Goal: Task Accomplishment & Management: Use online tool/utility

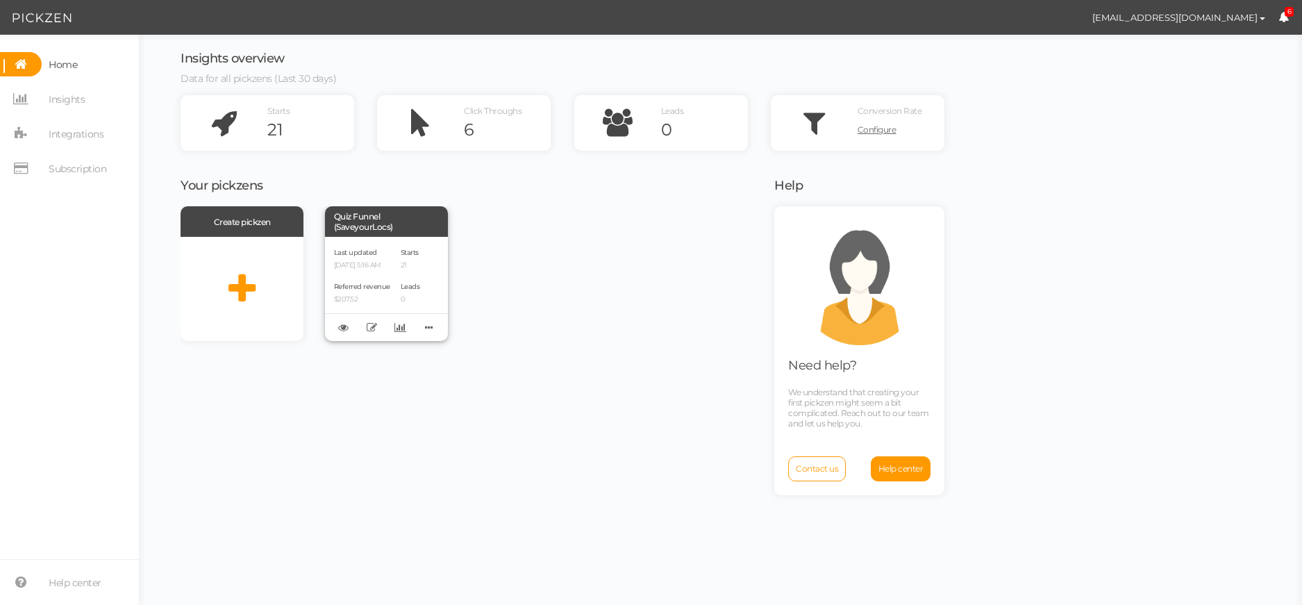
click at [371, 269] on p "10/09/2025 5:16 AM" at bounding box center [362, 265] width 56 height 9
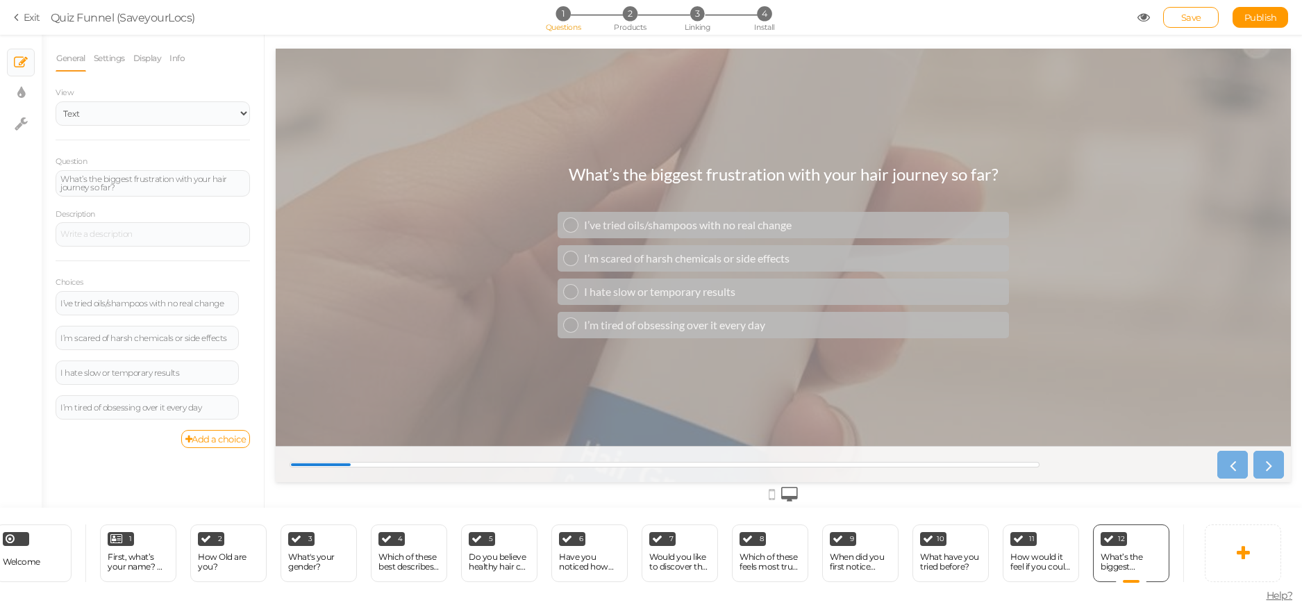
click at [1258, 464] on div at bounding box center [1248, 465] width 72 height 28
click at [1187, 547] on div "End" at bounding box center [1228, 553] width 91 height 58
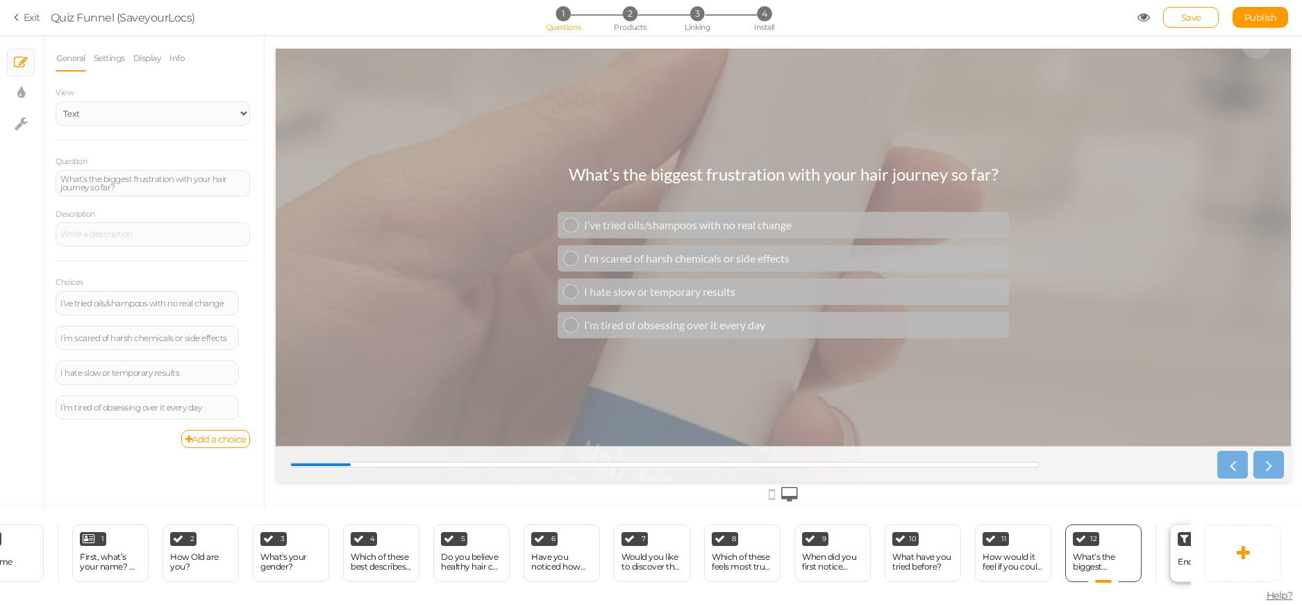
click at [1173, 551] on div "End" at bounding box center [1208, 553] width 76 height 58
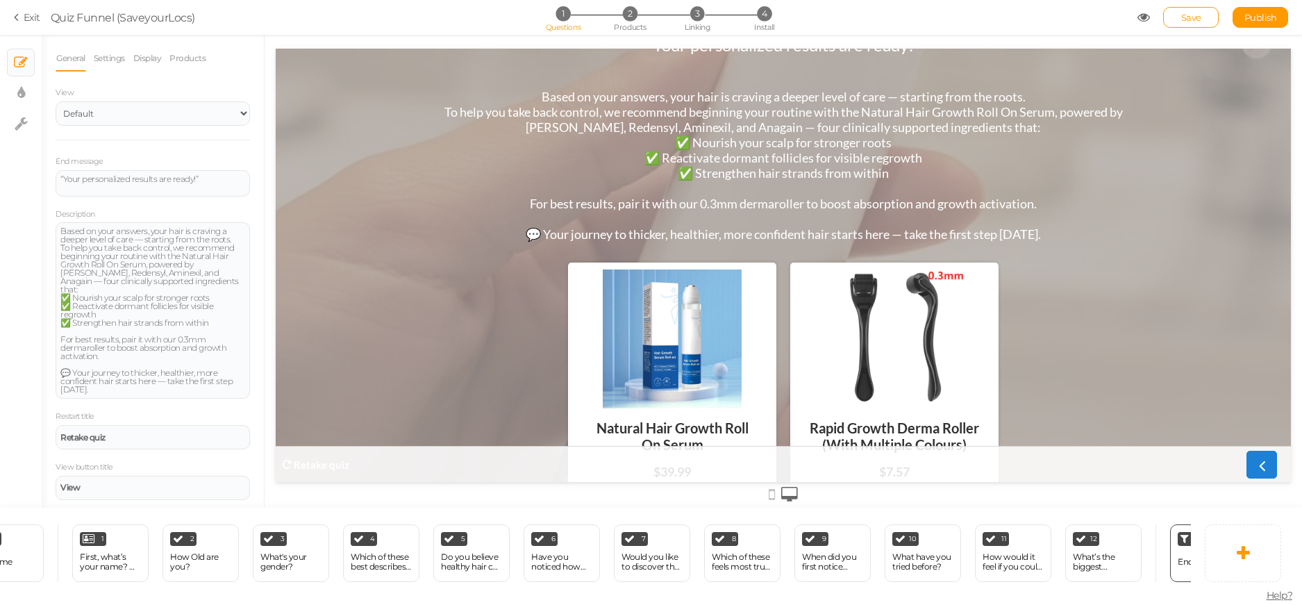
scroll to position [121, 0]
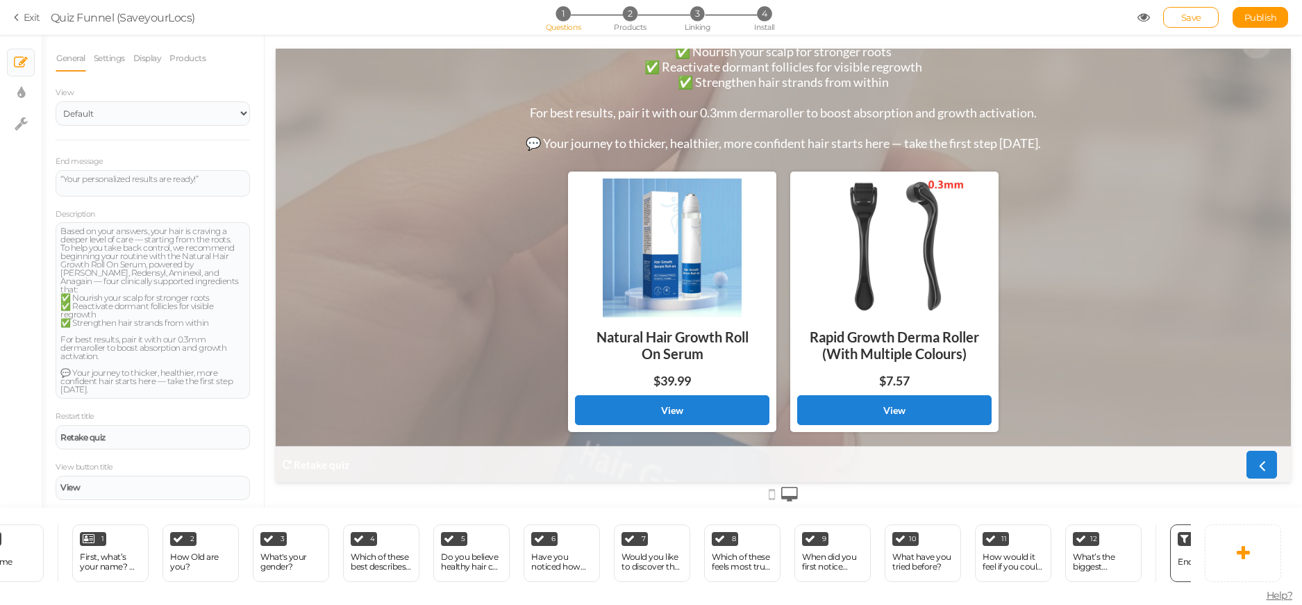
click at [649, 270] on div at bounding box center [672, 247] width 194 height 139
click at [662, 268] on div at bounding box center [672, 247] width 194 height 139
drag, startPoint x: 662, startPoint y: 268, endPoint x: 453, endPoint y: 210, distance: 217.0
click at [658, 264] on div at bounding box center [672, 247] width 194 height 139
click at [140, 56] on link "Display" at bounding box center [148, 58] width 30 height 26
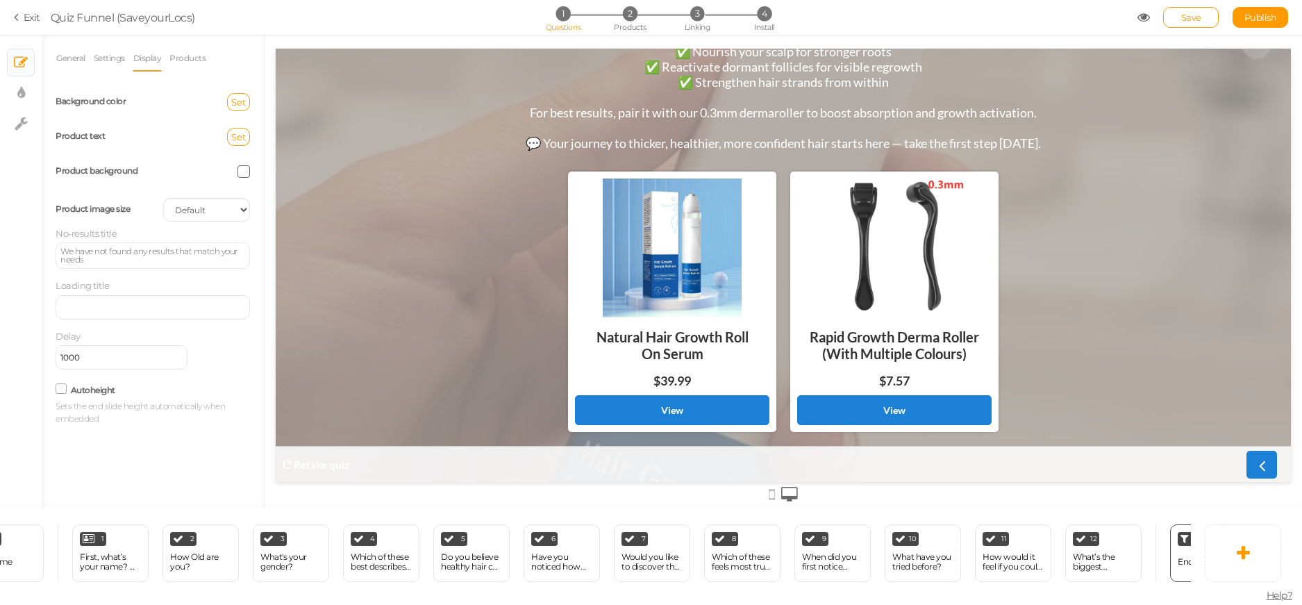
click at [675, 235] on div at bounding box center [672, 247] width 194 height 139
click at [704, 420] on link "View" at bounding box center [672, 410] width 194 height 30
click at [679, 394] on div "$39.99" at bounding box center [672, 384] width 194 height 22
click at [194, 62] on link "Products" at bounding box center [187, 58] width 37 height 26
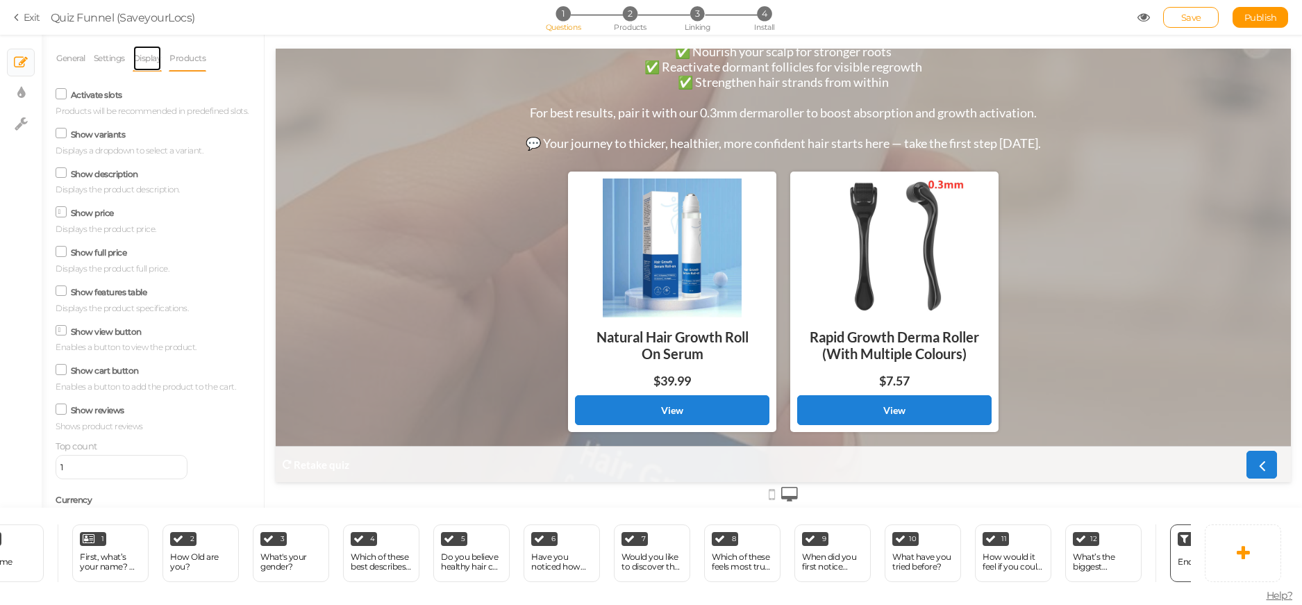
click at [147, 54] on link "Display" at bounding box center [148, 58] width 30 height 26
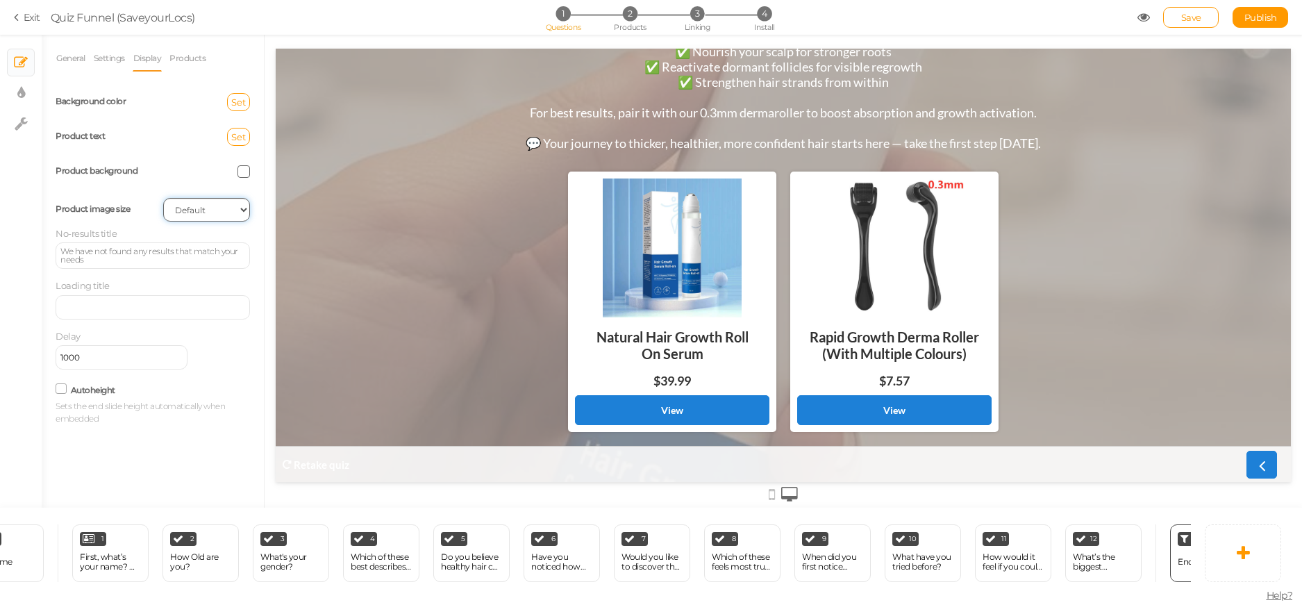
click at [243, 208] on select "Cover Contain Default" at bounding box center [206, 210] width 87 height 24
click at [163, 198] on select "Cover Contain Default" at bounding box center [206, 210] width 87 height 24
click at [206, 207] on select "Cover Contain Default" at bounding box center [206, 210] width 87 height 24
select select "cover"
click at [163, 198] on select "Cover Contain Default" at bounding box center [206, 210] width 87 height 24
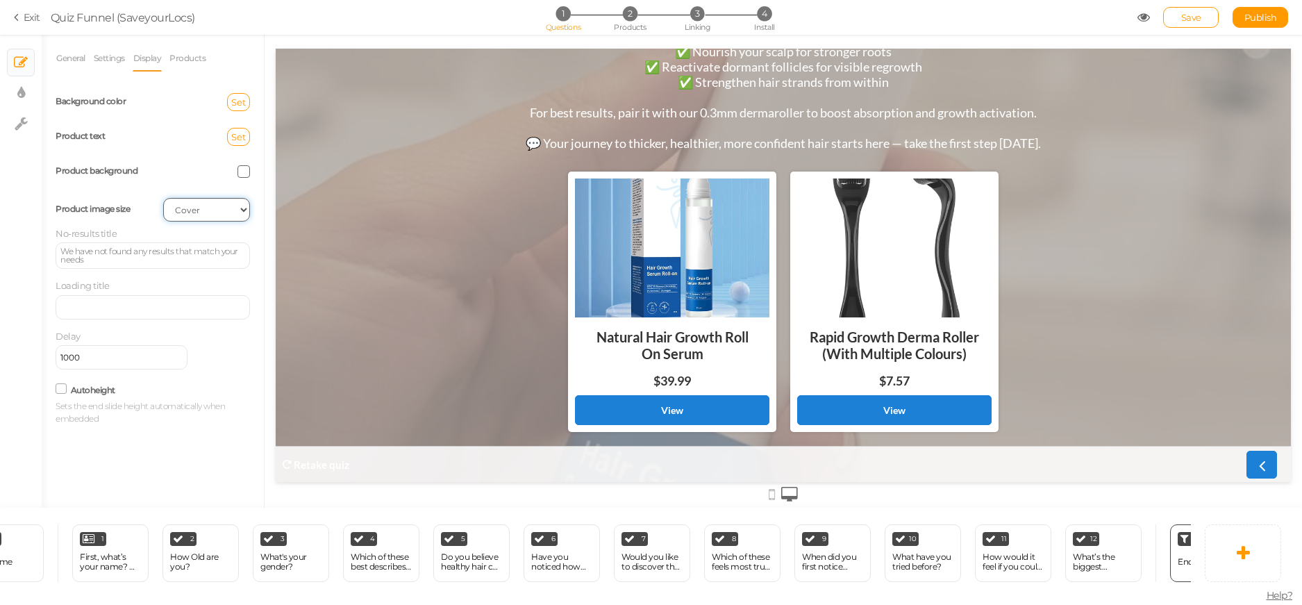
click at [209, 208] on select "Cover Contain Default" at bounding box center [206, 210] width 87 height 24
select select
click at [163, 198] on select "Cover Contain Default" at bounding box center [206, 210] width 87 height 24
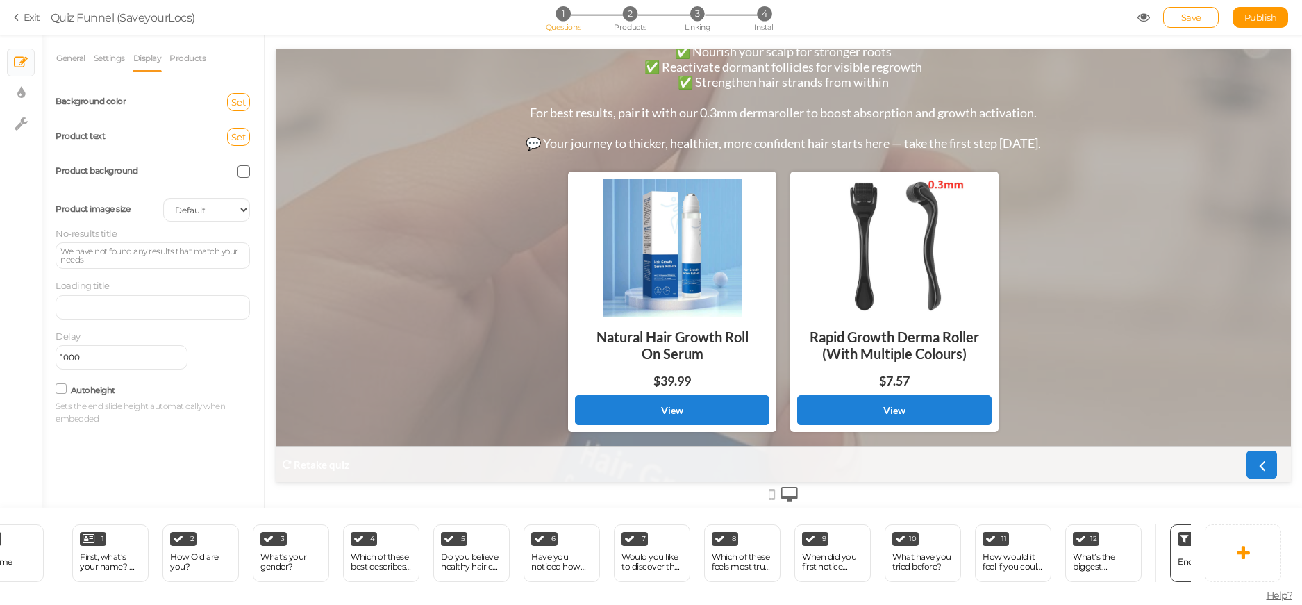
click at [246, 174] on span at bounding box center [243, 171] width 12 height 12
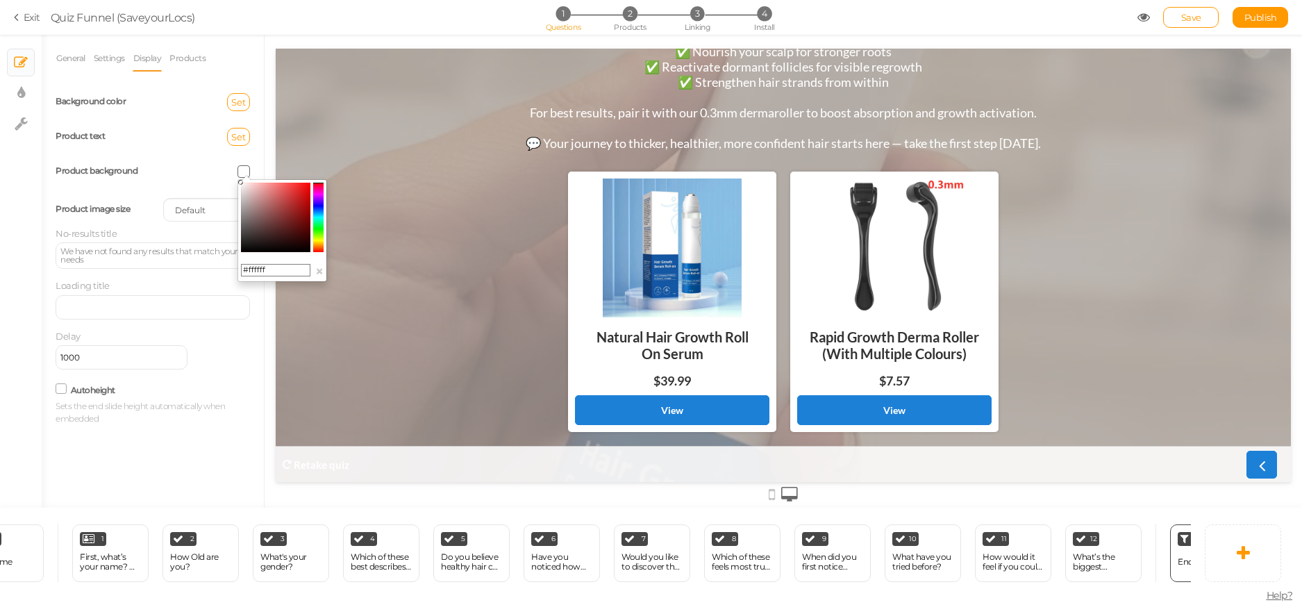
click at [246, 174] on span at bounding box center [243, 171] width 12 height 12
click at [212, 301] on div at bounding box center [153, 307] width 194 height 24
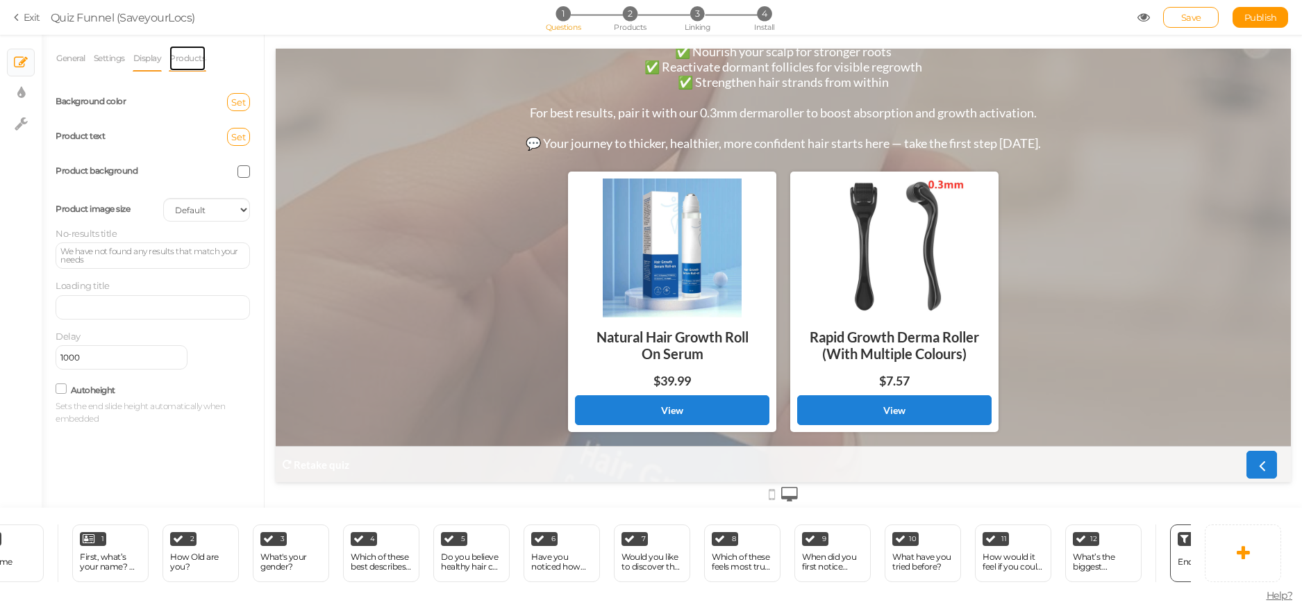
click at [188, 60] on link "Products" at bounding box center [187, 58] width 37 height 26
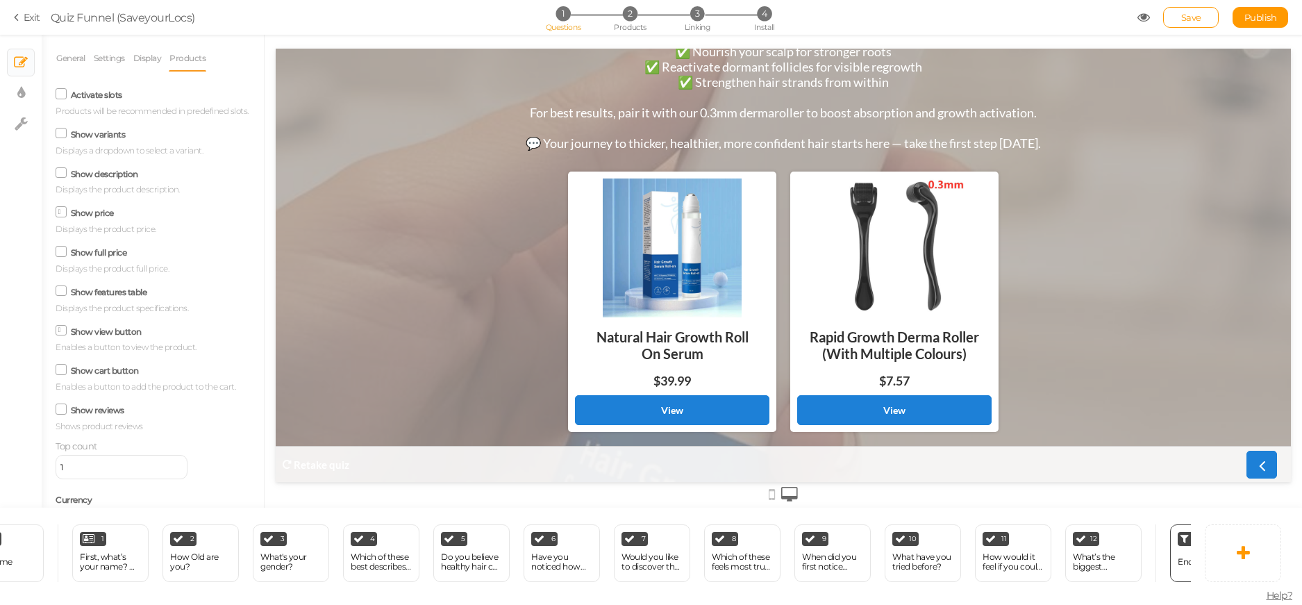
click at [62, 255] on icon at bounding box center [61, 251] width 19 height 7
click at [0, 0] on input "Show full price" at bounding box center [0, 0] width 0 height 0
click at [62, 251] on icon at bounding box center [61, 251] width 7 height 0
click at [0, 0] on input "Show full price" at bounding box center [0, 0] width 0 height 0
click at [271, 267] on div at bounding box center [783, 271] width 1037 height 473
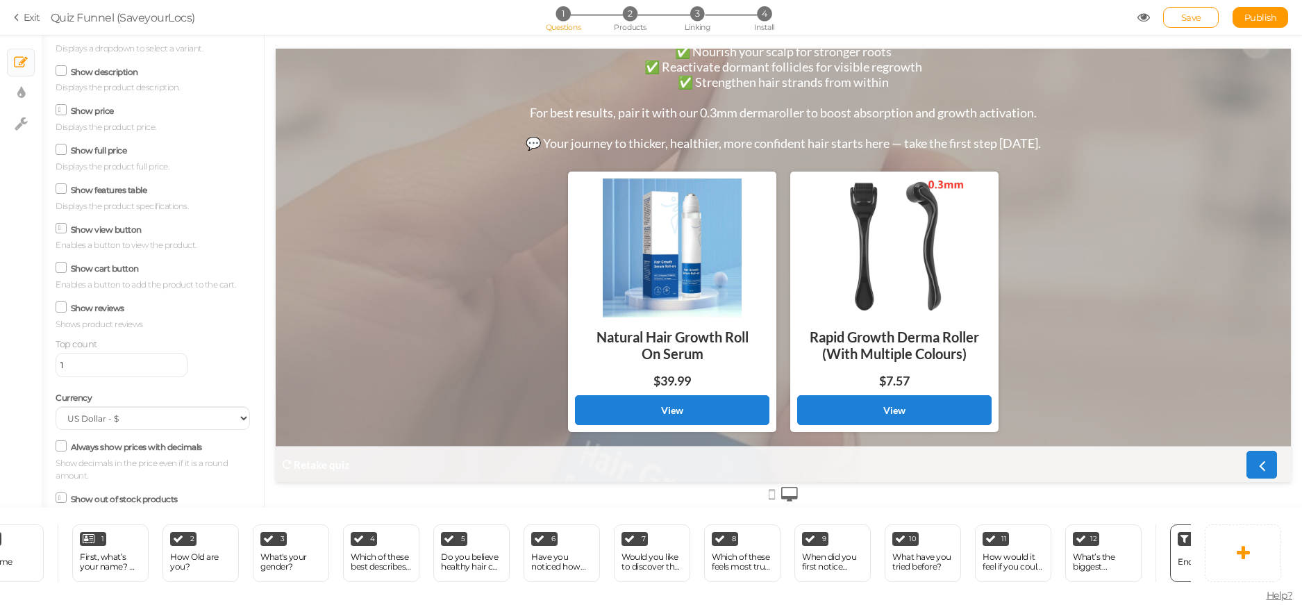
scroll to position [139, 0]
click at [85, 340] on input "1" at bounding box center [122, 328] width 132 height 24
click at [151, 338] on input "2" at bounding box center [122, 328] width 132 height 24
click at [175, 336] on div "Top count 2" at bounding box center [153, 321] width 194 height 40
type input "1"
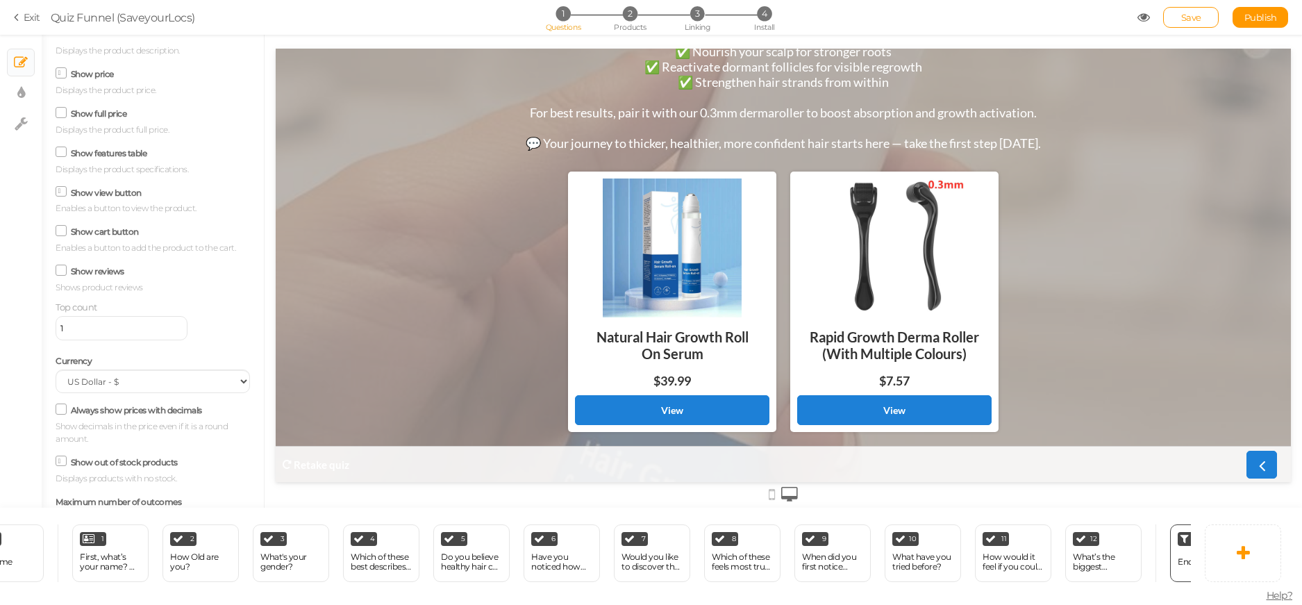
click at [151, 340] on input "1" at bounding box center [122, 328] width 132 height 24
click at [217, 340] on div "Top count 1" at bounding box center [153, 321] width 194 height 40
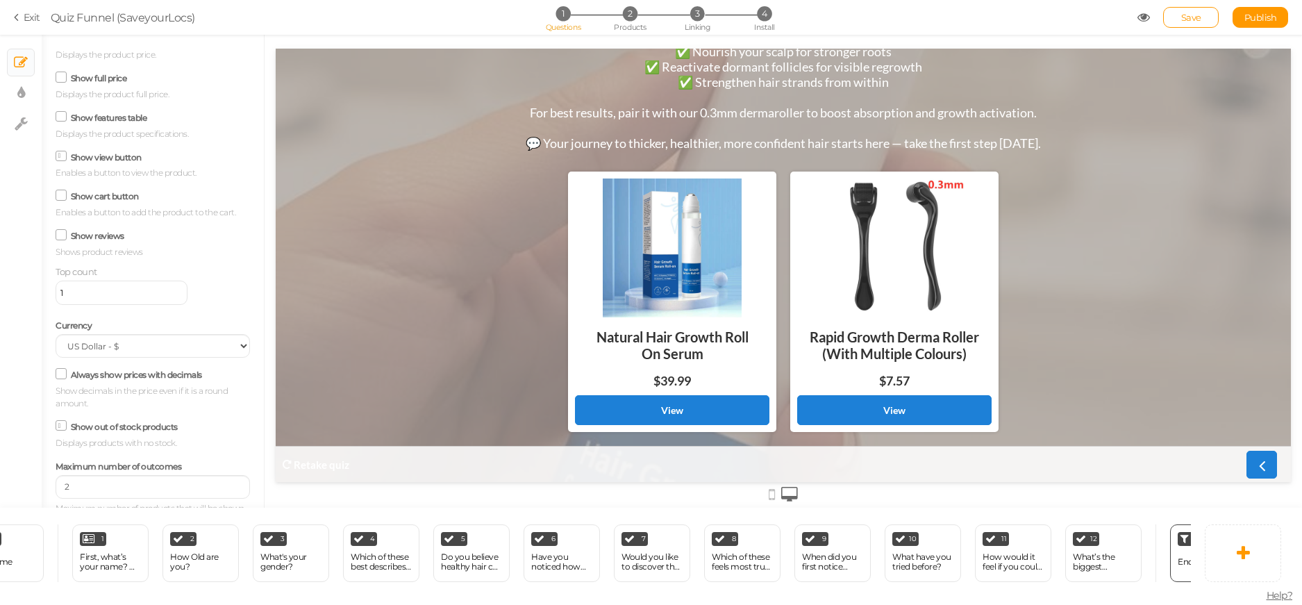
scroll to position [0, 0]
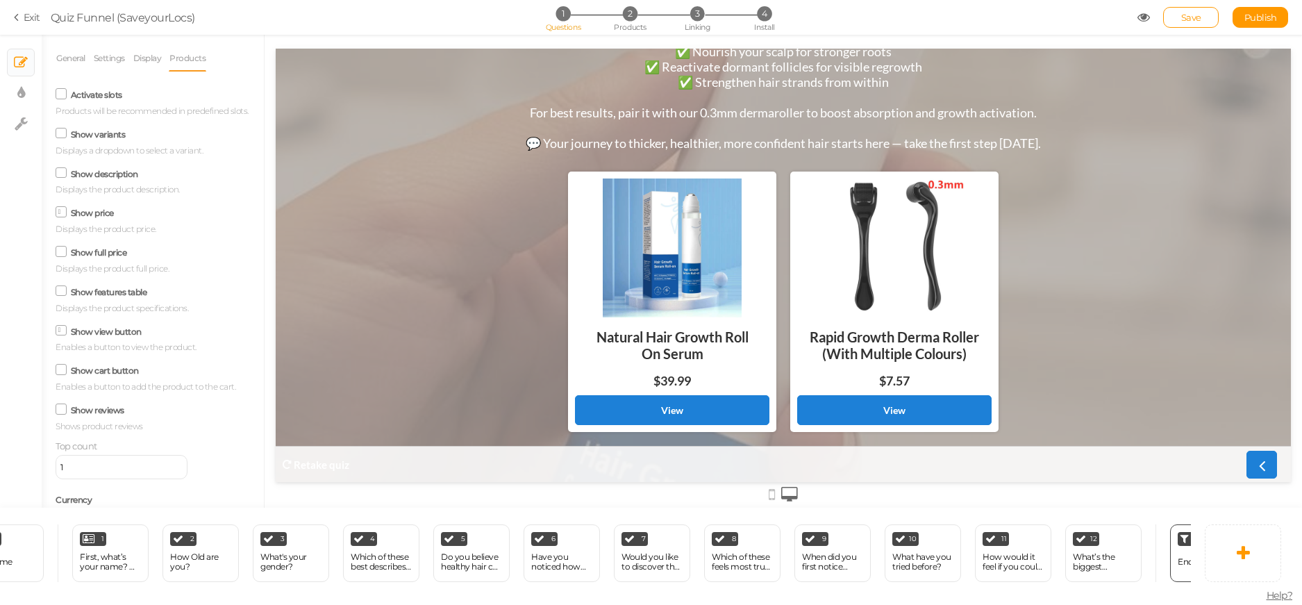
click at [63, 97] on icon at bounding box center [61, 93] width 19 height 7
click at [0, 0] on input "Activate slots" at bounding box center [0, 0] width 0 height 0
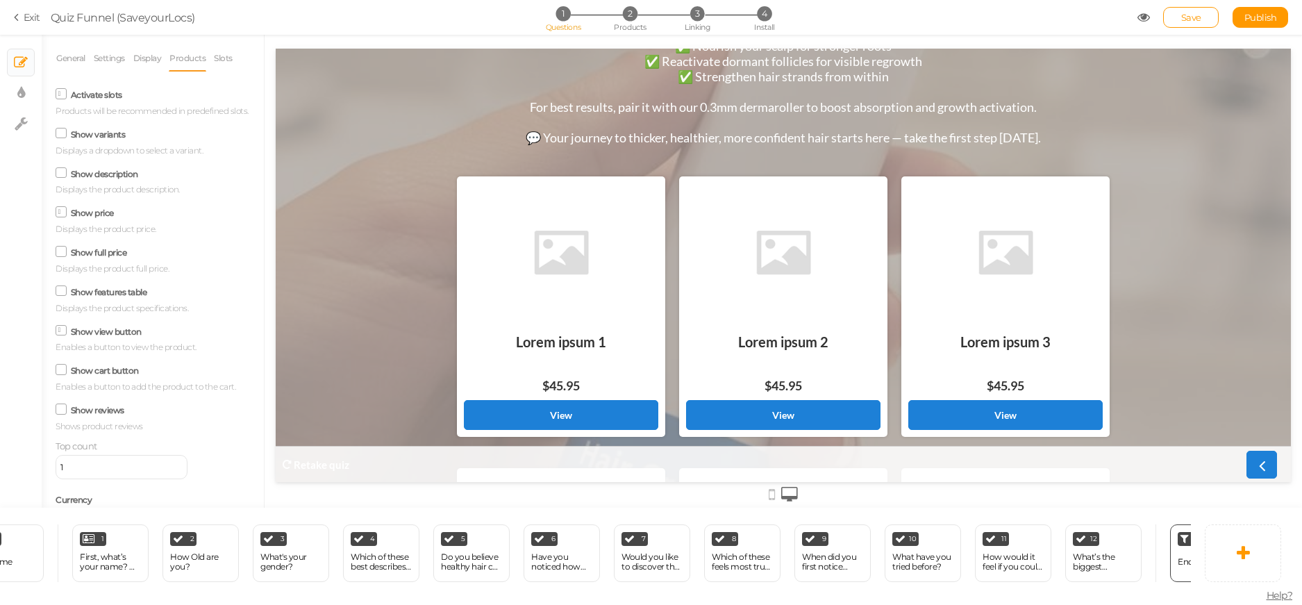
click at [59, 99] on span at bounding box center [61, 93] width 11 height 11
click at [0, 0] on input "Activate slots" at bounding box center [0, 0] width 0 height 0
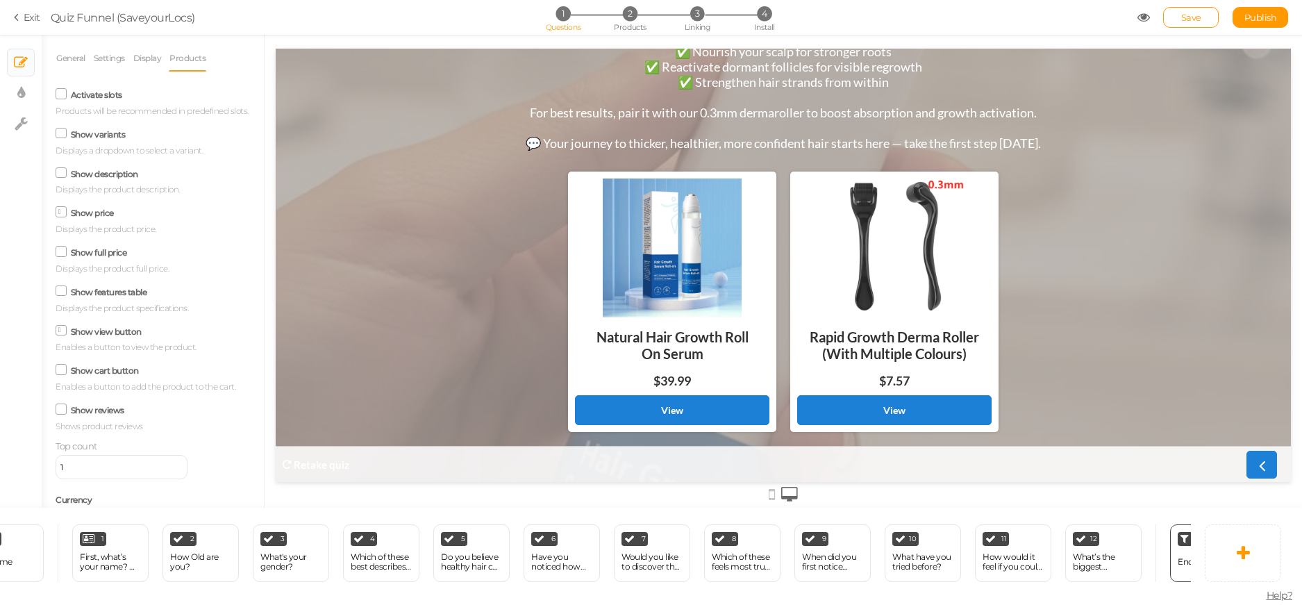
click at [677, 305] on div at bounding box center [672, 247] width 194 height 139
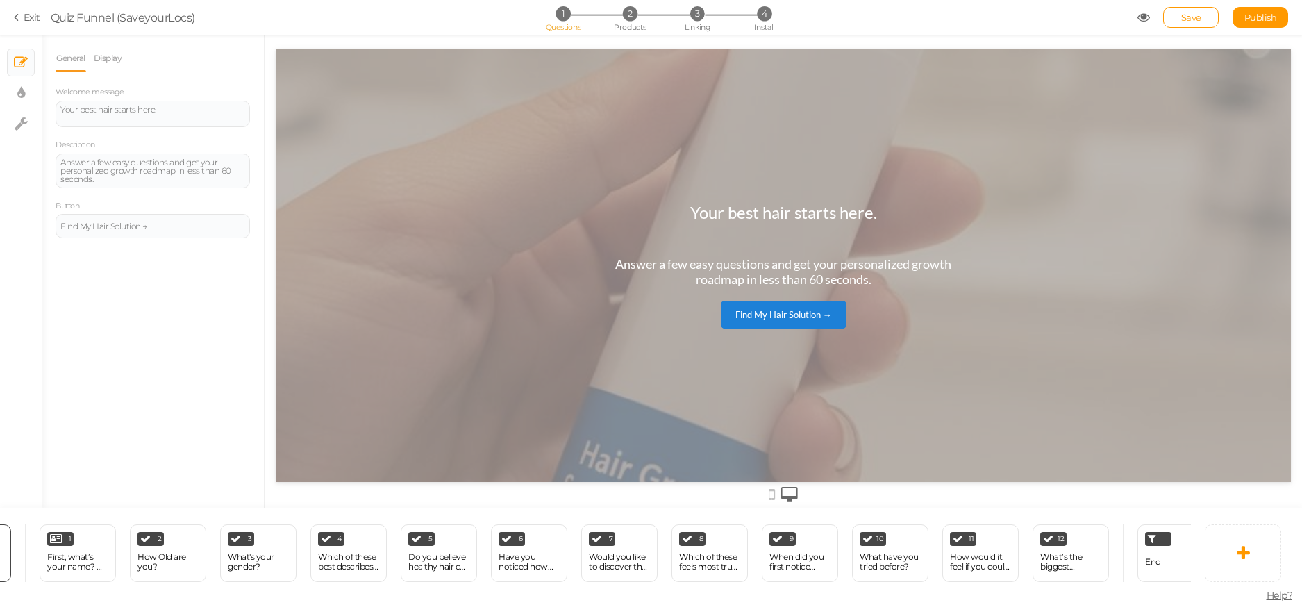
scroll to position [0, 111]
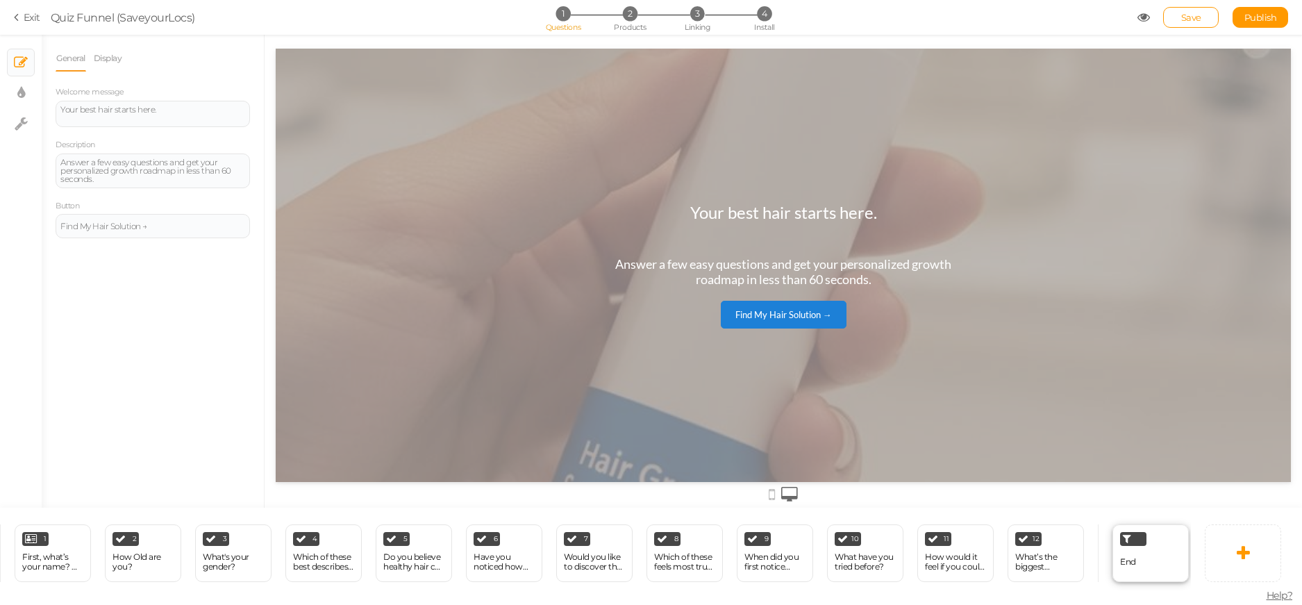
click at [1140, 539] on div at bounding box center [1133, 539] width 26 height 14
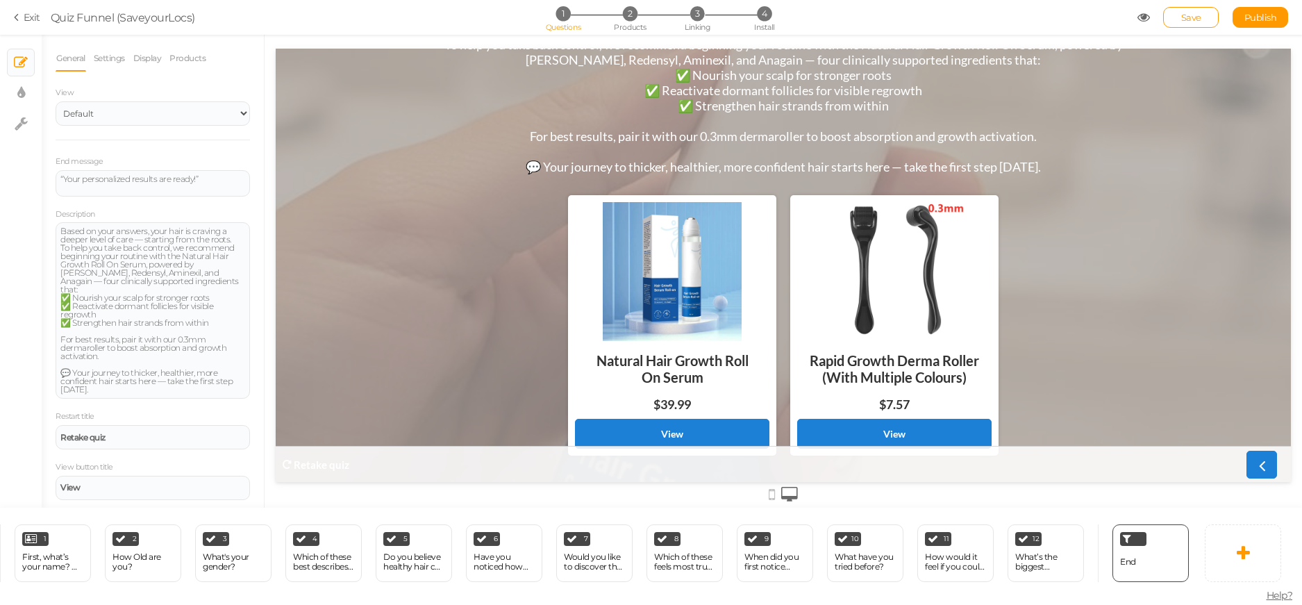
scroll to position [121, 0]
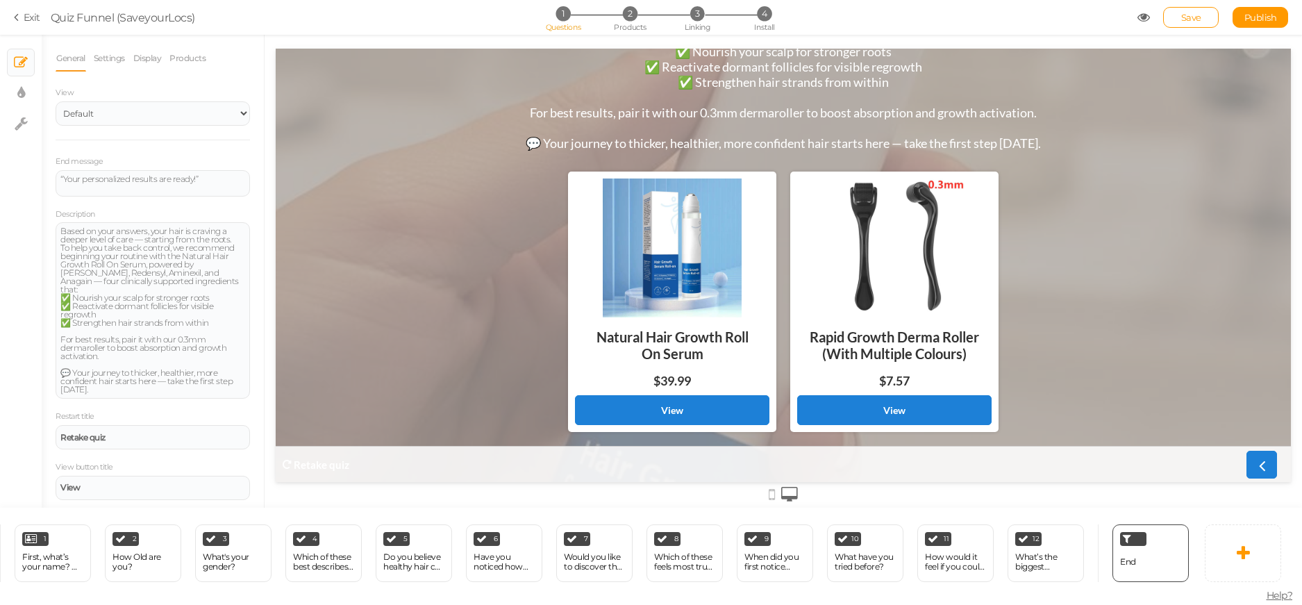
click at [658, 264] on div at bounding box center [672, 247] width 194 height 139
